Goal: Information Seeking & Learning: Learn about a topic

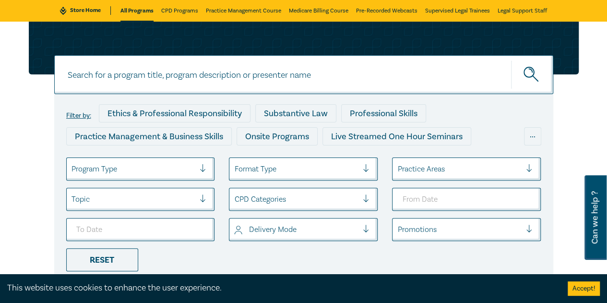
scroll to position [96, 0]
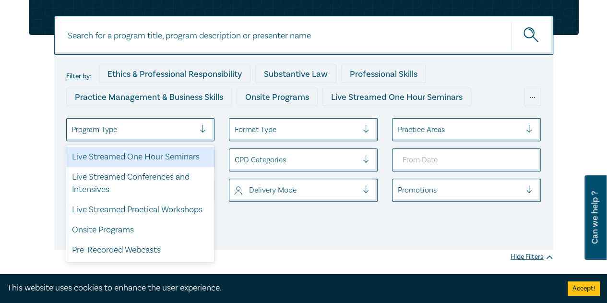
click at [148, 129] on div at bounding box center [133, 129] width 124 height 12
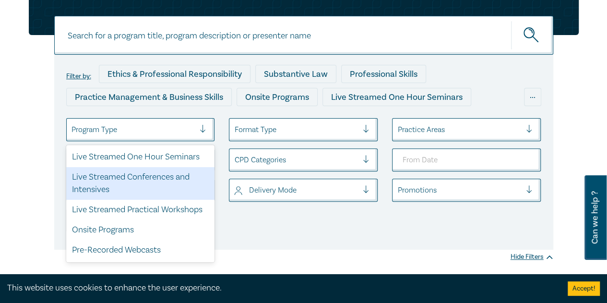
click at [155, 181] on div "Live Streamed Conferences and Intensives" at bounding box center [140, 183] width 149 height 33
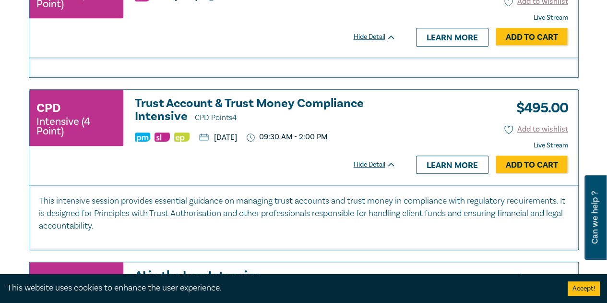
scroll to position [2063, 0]
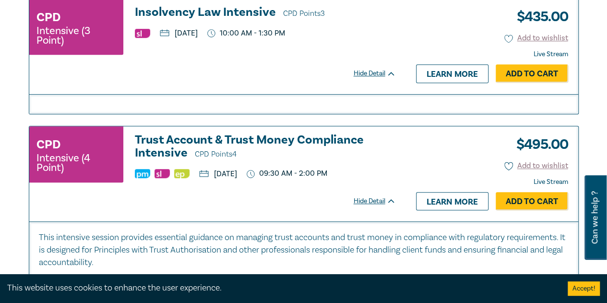
click at [274, 133] on h3 "Trust Account & Trust Money Compliance Intensive CPD Points 4" at bounding box center [265, 146] width 261 height 27
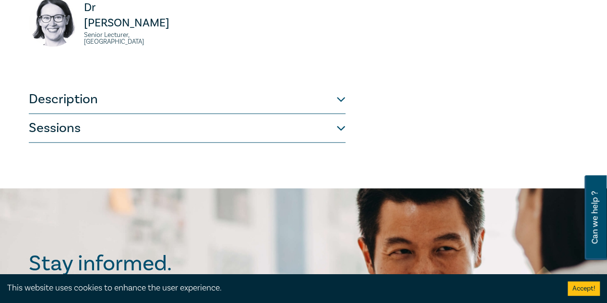
scroll to position [480, 0]
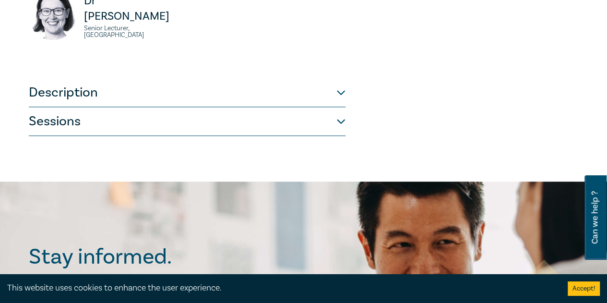
click at [302, 129] on button "Sessions" at bounding box center [187, 121] width 317 height 29
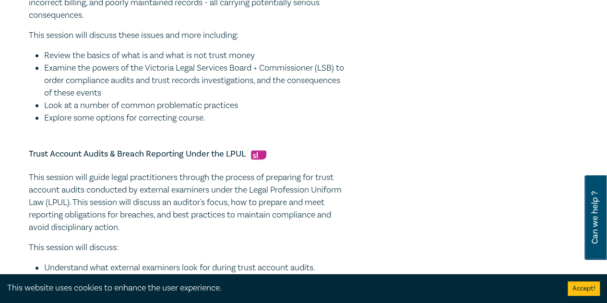
scroll to position [618, 0]
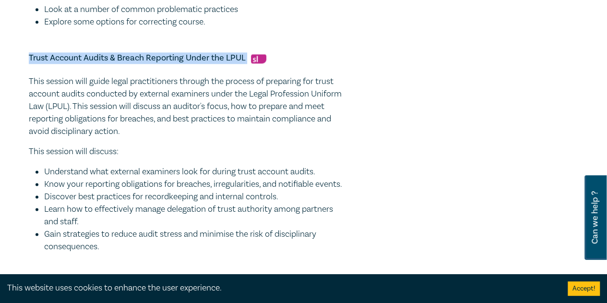
drag, startPoint x: 246, startPoint y: 57, endPoint x: 19, endPoint y: 56, distance: 226.5
click at [19, 56] on div "Trust Account & Trust Money Compliance Intensive I25064 CPD Intensive (4 Point)…" at bounding box center [303, 175] width 607 height 1431
copy h5 "Trust Account Audits & Breach Reporting Under the LPUL"
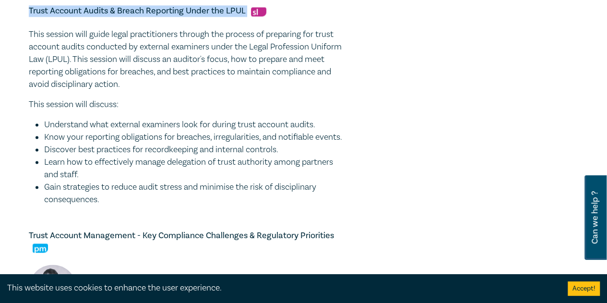
scroll to position [666, 0]
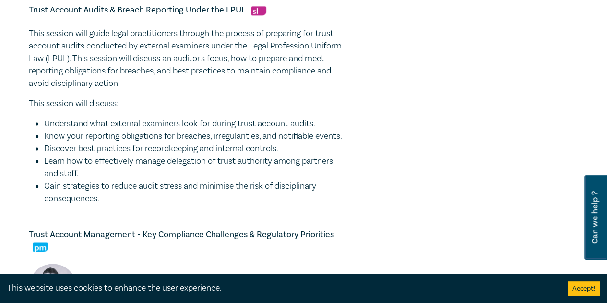
click at [308, 97] on p "This session will discuss:" at bounding box center [187, 103] width 317 height 12
